Goal: Task Accomplishment & Management: Manage account settings

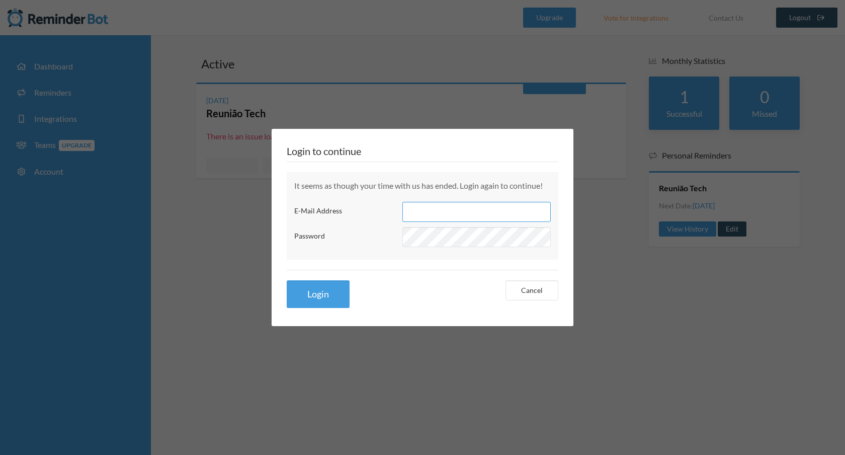
click at [430, 205] on input "E-Mail Address" at bounding box center [476, 212] width 148 height 20
type input "[EMAIL_ADDRESS][DOMAIN_NAME]"
click at [287, 280] on button "Login" at bounding box center [318, 294] width 63 height 28
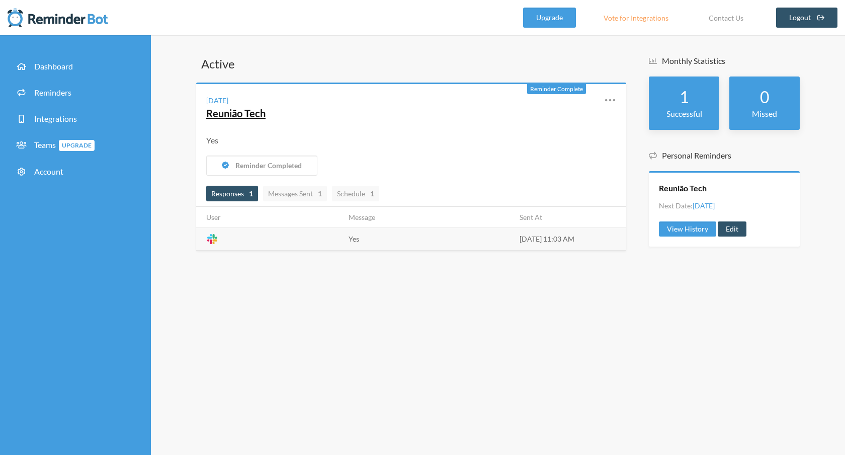
click at [250, 114] on link "Reunião Tech" at bounding box center [235, 113] width 59 height 12
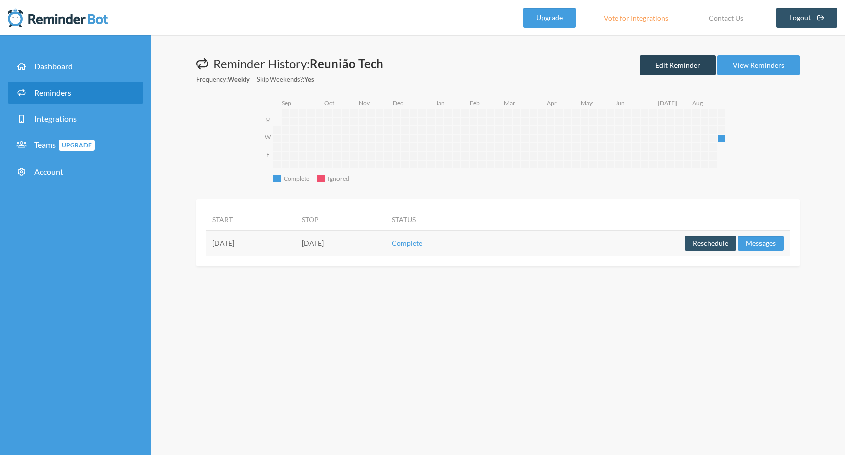
click at [681, 63] on link "Edit Reminder" at bounding box center [678, 65] width 76 height 20
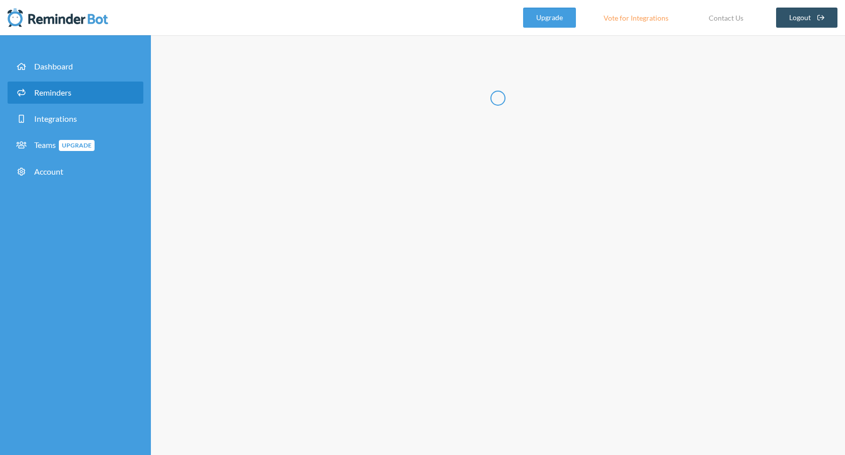
radio input "false"
radio input "true"
type input "Reunião Tech"
select select "11:00:00"
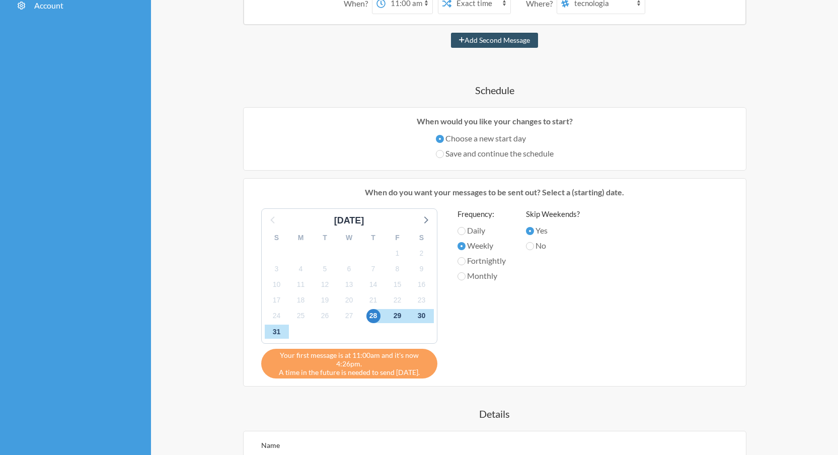
scroll to position [33, 0]
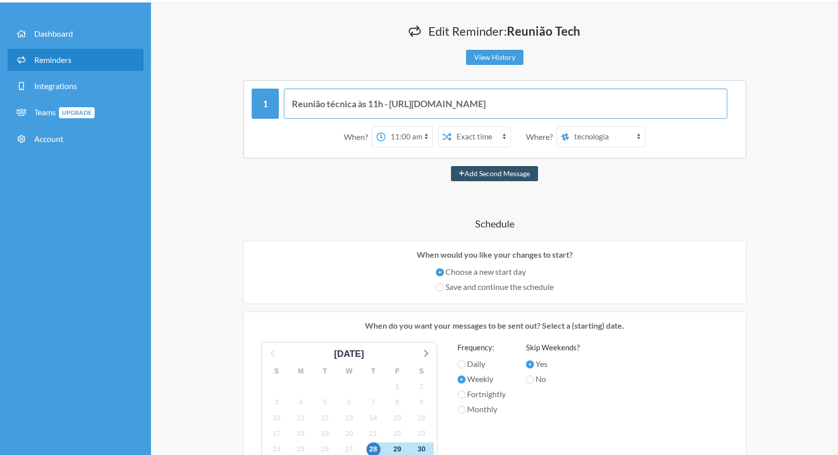
click at [605, 104] on input "Reunião técnica às 11h - https://meet.jit.si/ReuniaoTechLuxCondominioDaily" at bounding box center [505, 104] width 443 height 30
type input "Reunião técnica às 11h - https://meet.jit.si/ReuniaoTechLuxCondominioDaily"
click at [674, 170] on div "Add Second Message" at bounding box center [495, 173] width 604 height 15
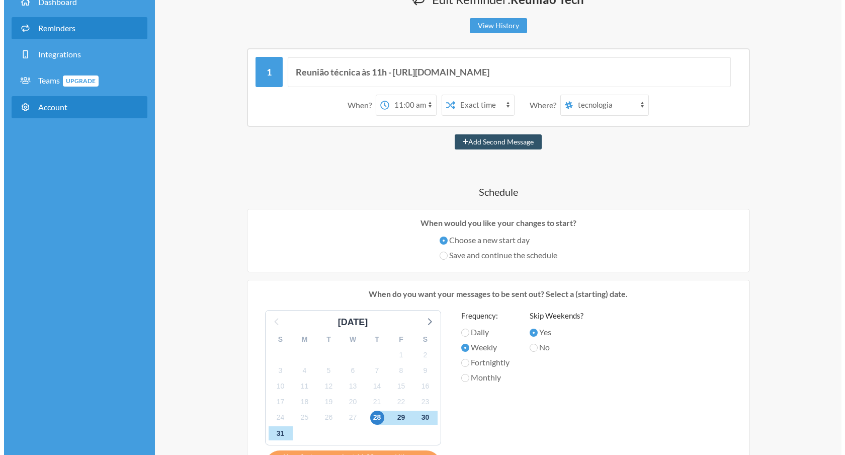
scroll to position [0, 0]
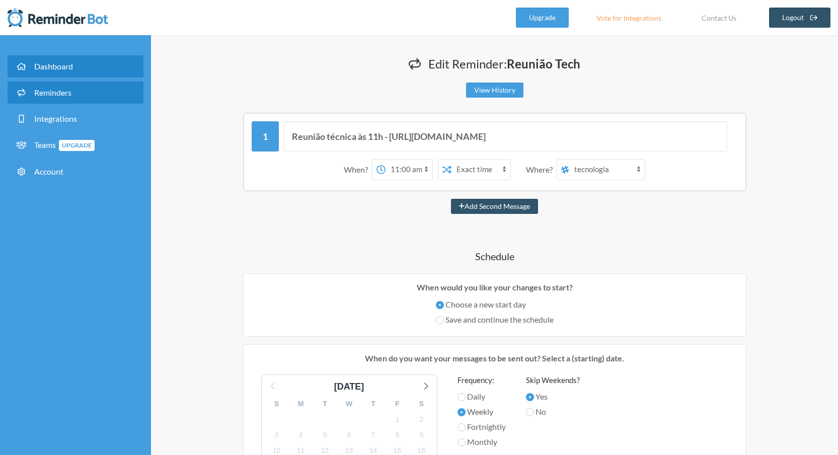
click at [52, 71] on link "Dashboard" at bounding box center [76, 66] width 136 height 22
